Goal: Task Accomplishment & Management: Complete application form

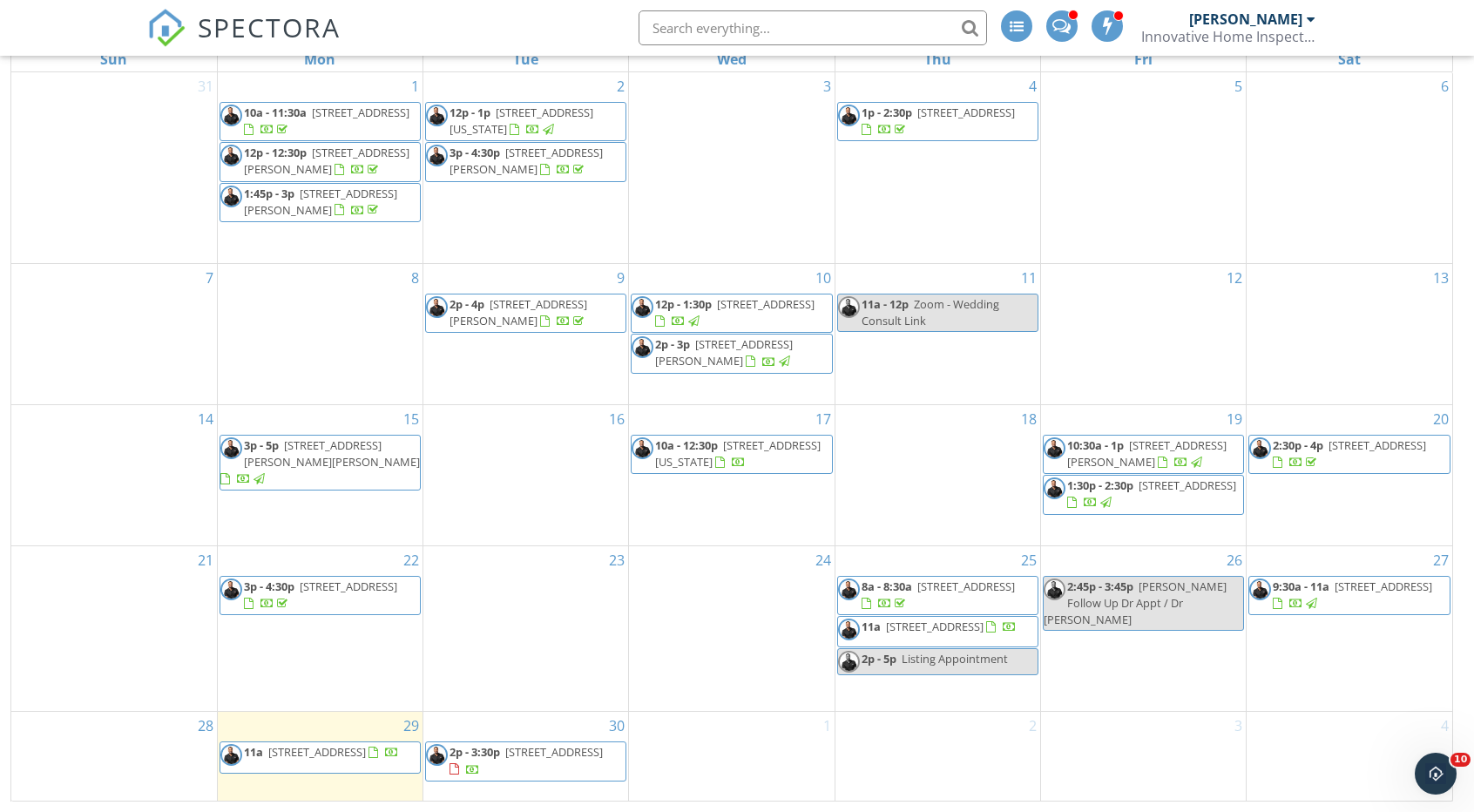
click at [1221, 19] on div "[PERSON_NAME]" at bounding box center [1246, 19] width 114 height 18
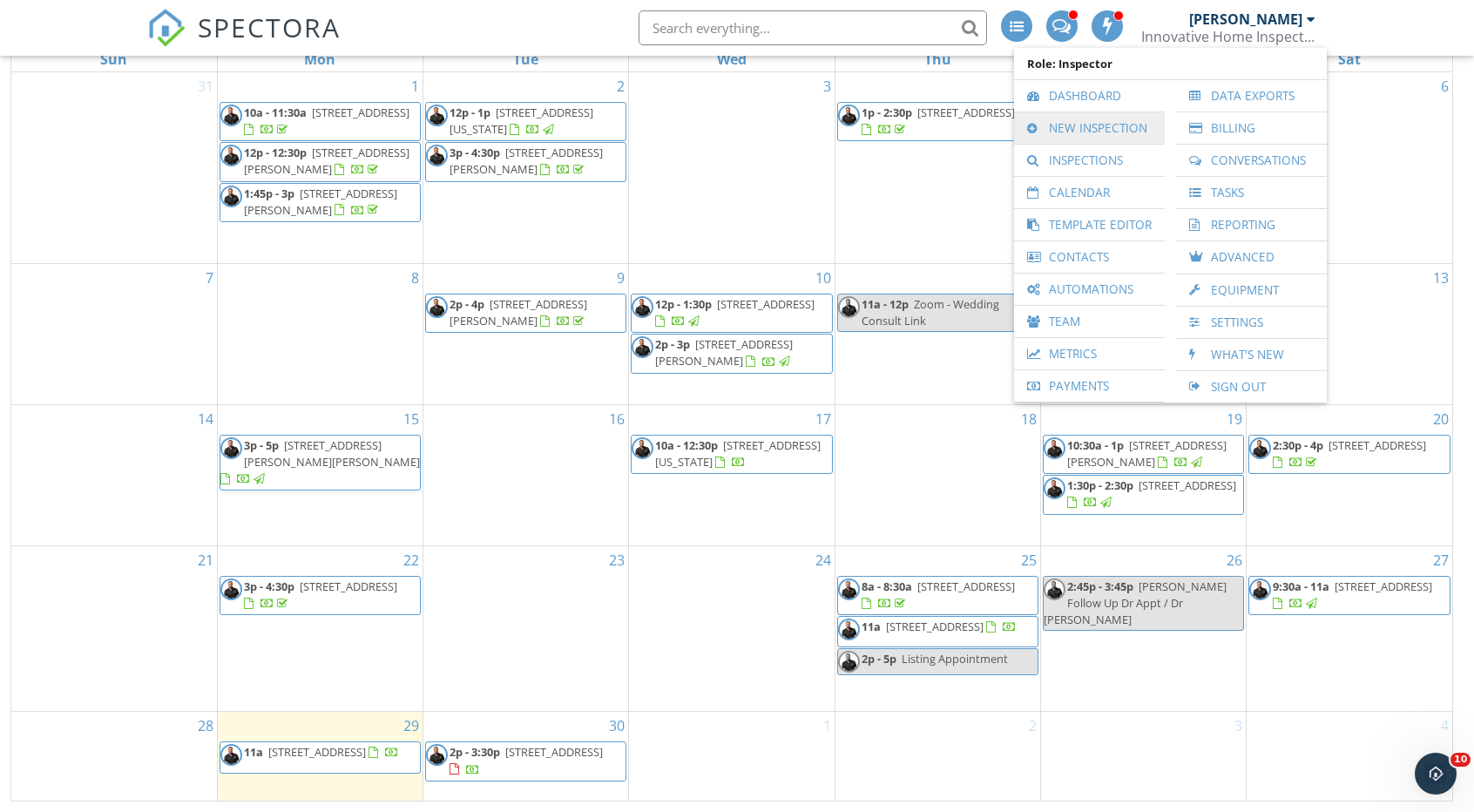
click at [1079, 122] on link "New Inspection" at bounding box center [1089, 129] width 133 height 32
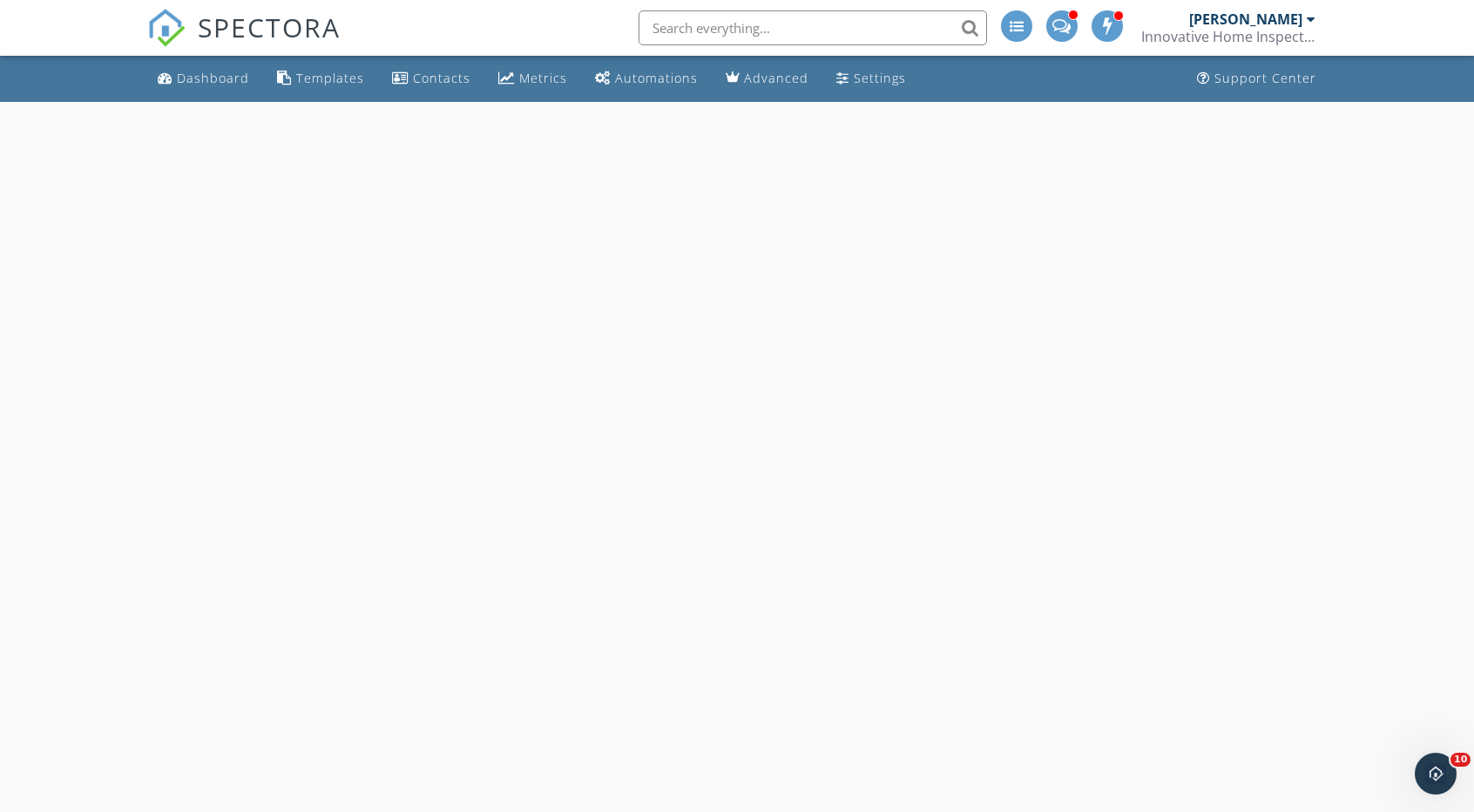
click at [300, 648] on div at bounding box center [737, 508] width 1474 height 812
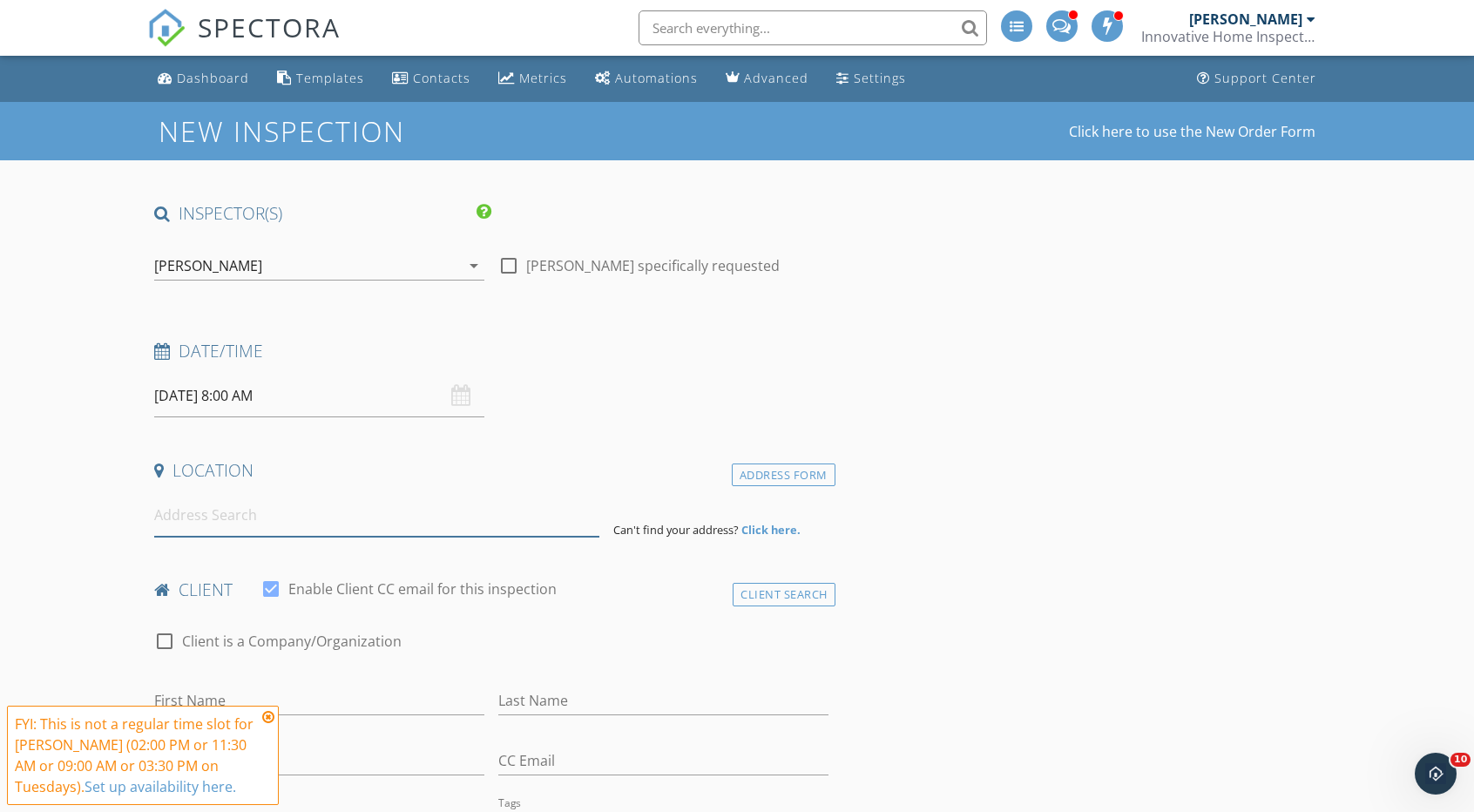
click at [180, 503] on input at bounding box center [376, 515] width 444 height 43
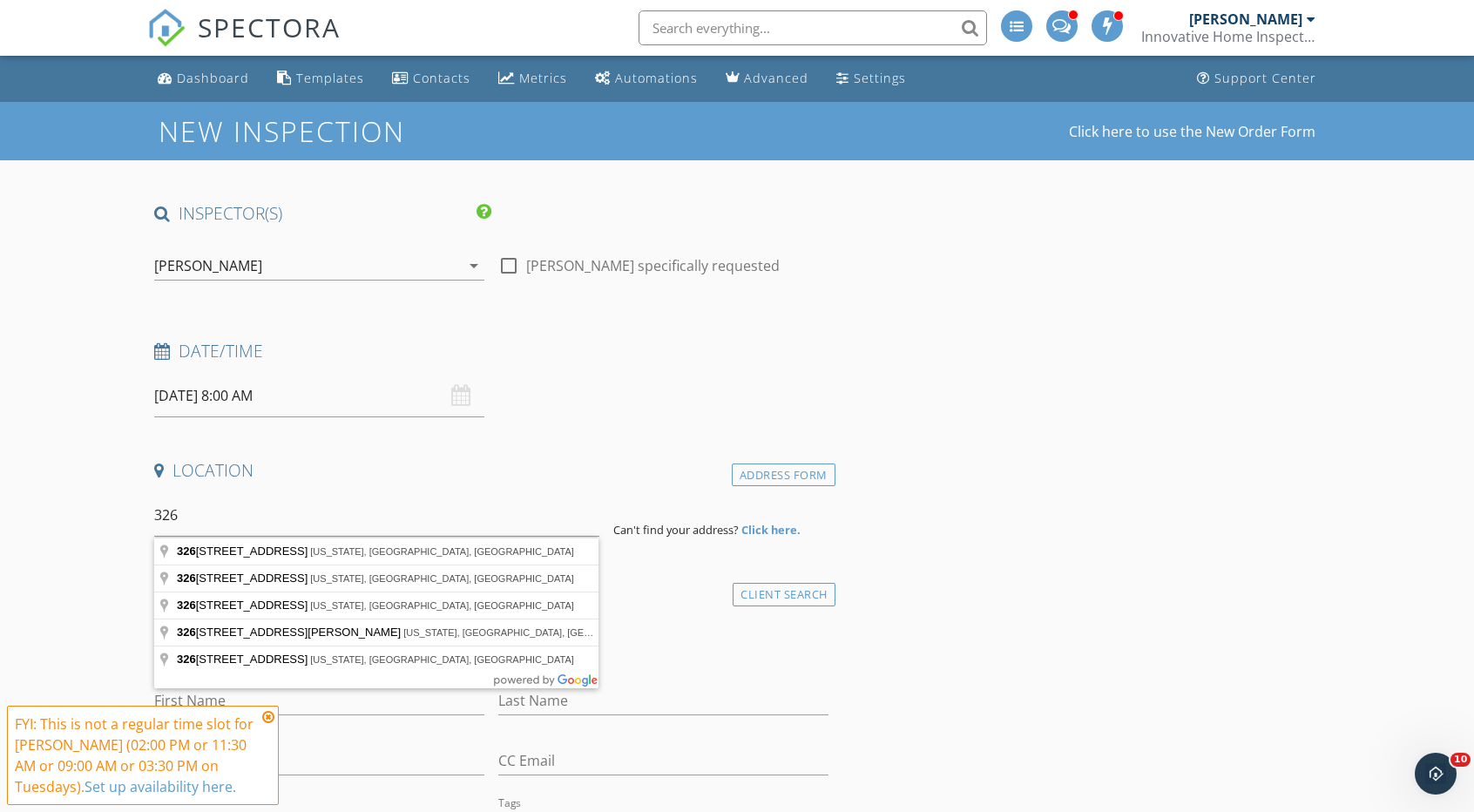
type input "[STREET_ADDRESS][US_STATE]"
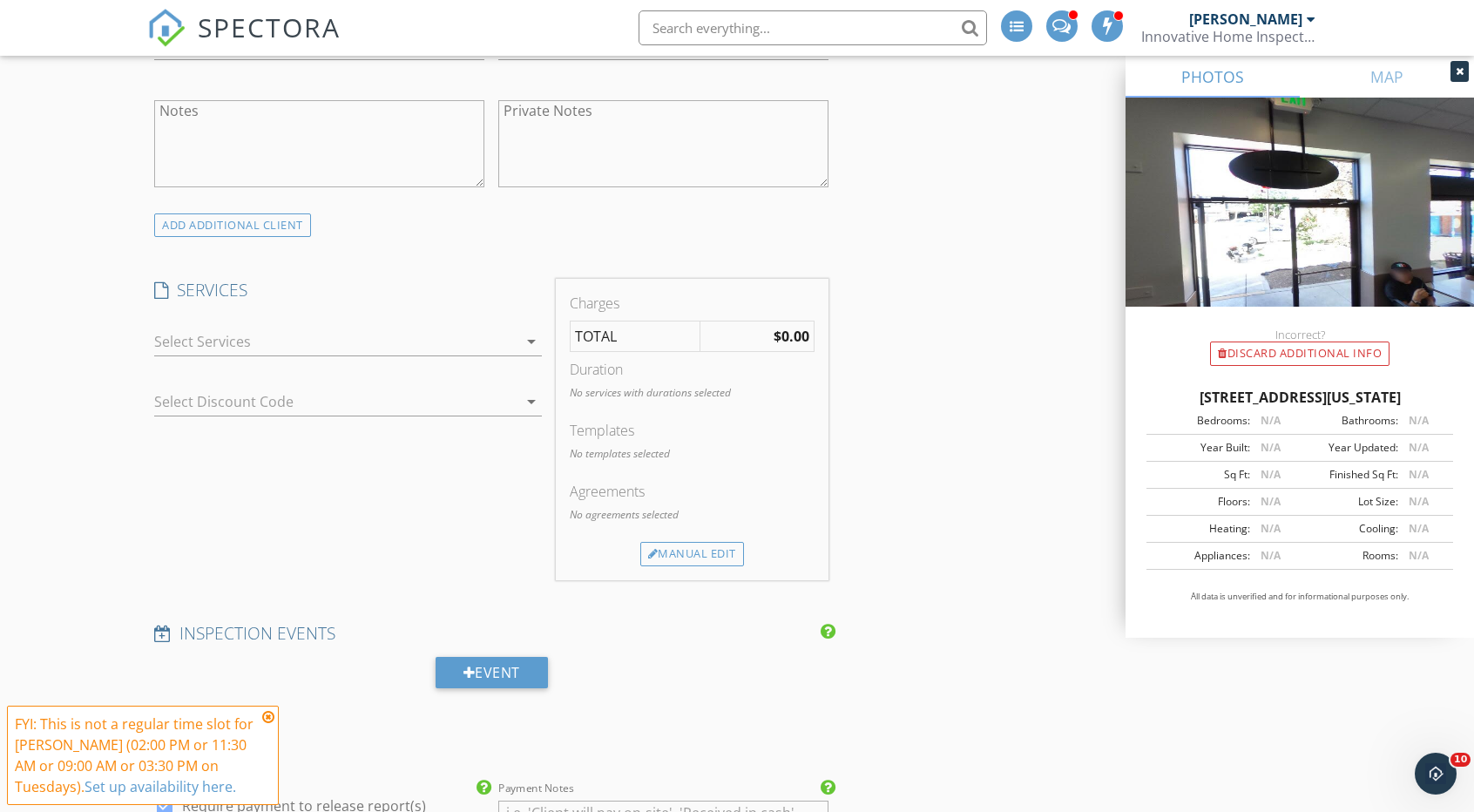
scroll to position [1132, 0]
click at [217, 357] on div "arrow_drop_down" at bounding box center [348, 350] width 387 height 47
click at [212, 342] on div at bounding box center [336, 341] width 363 height 28
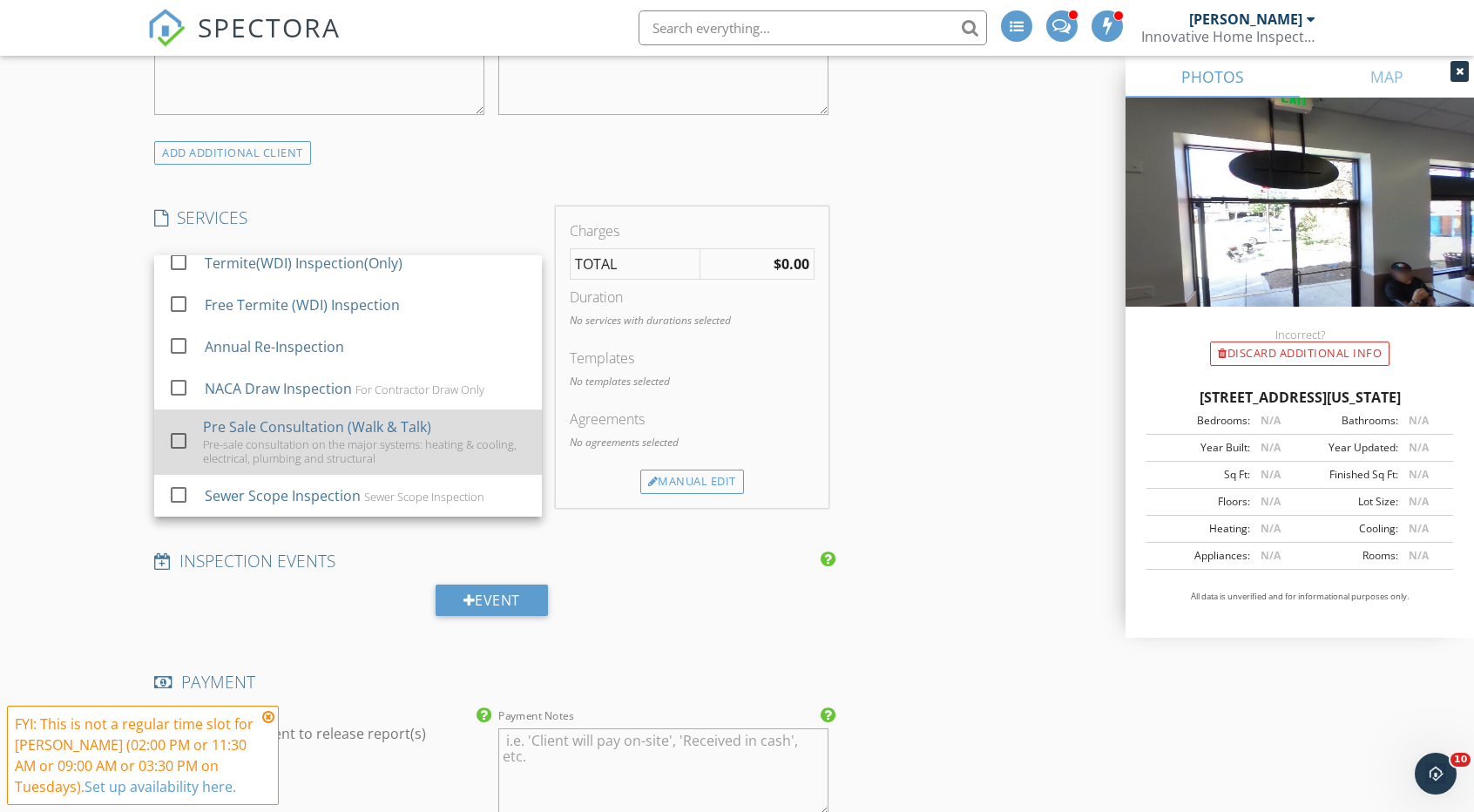
scroll to position [1219, 0]
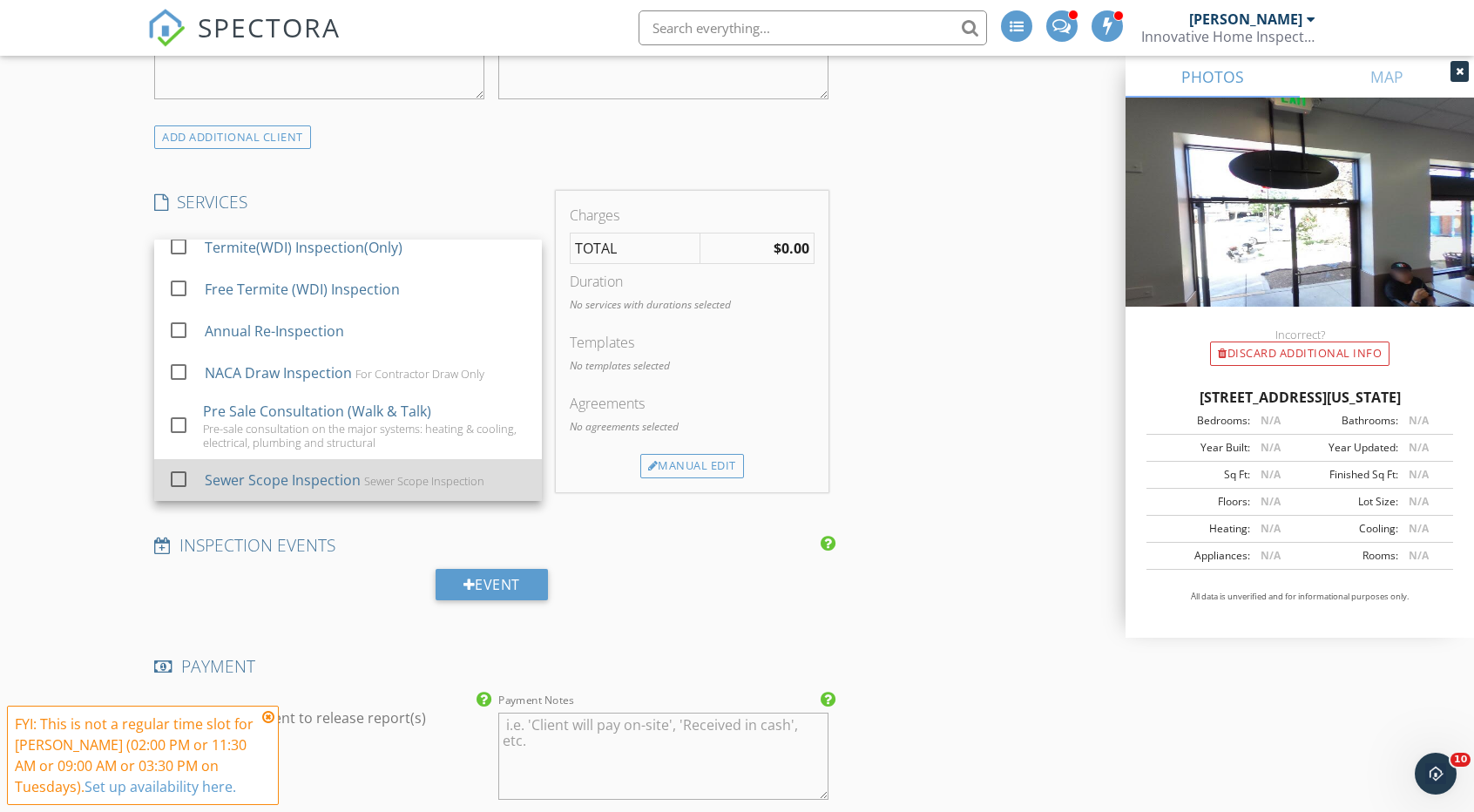
click at [173, 479] on div at bounding box center [179, 480] width 30 height 30
checkbox input "false"
